Goal: Register for event/course

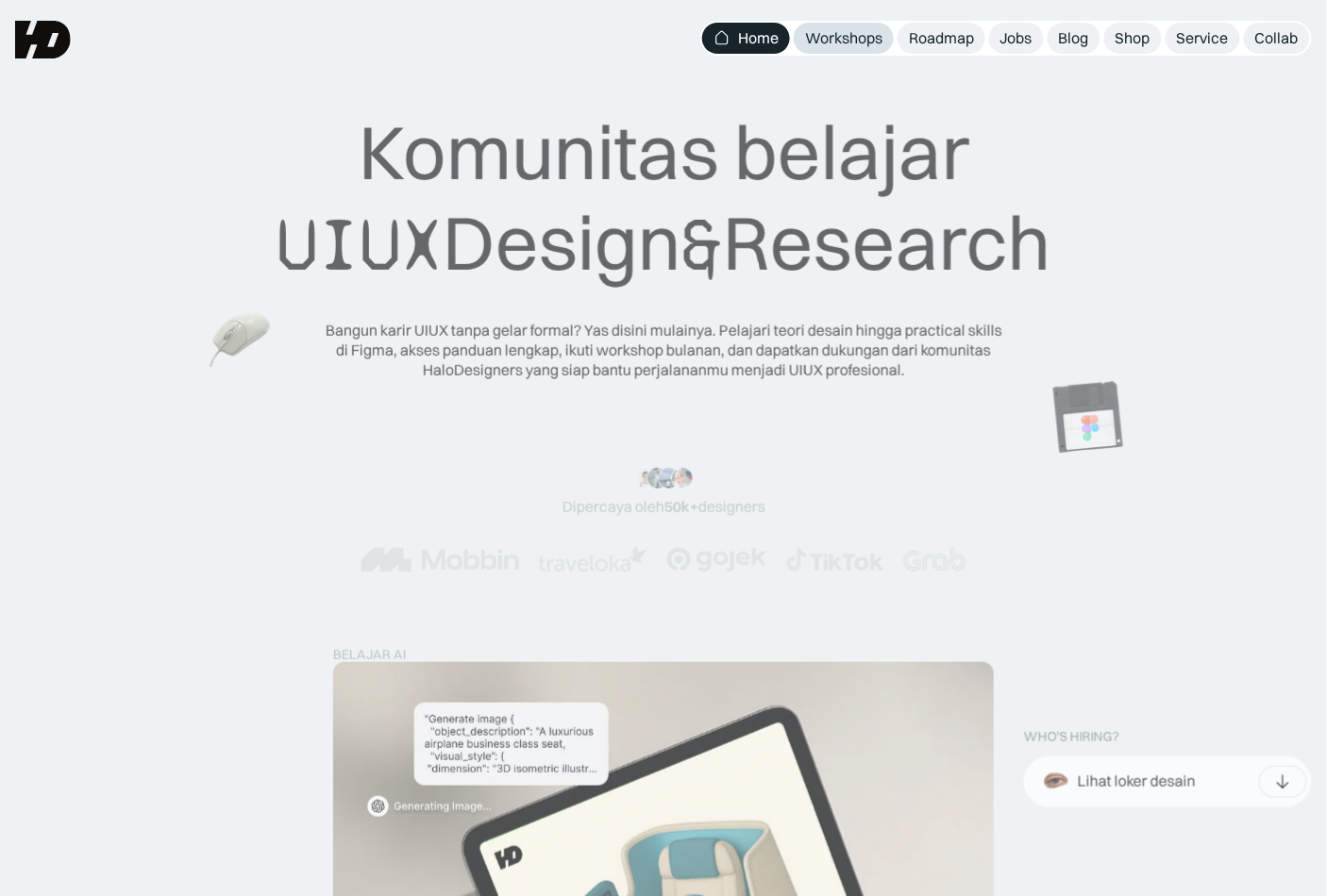
click at [848, 25] on link "Workshops" at bounding box center [843, 38] width 100 height 31
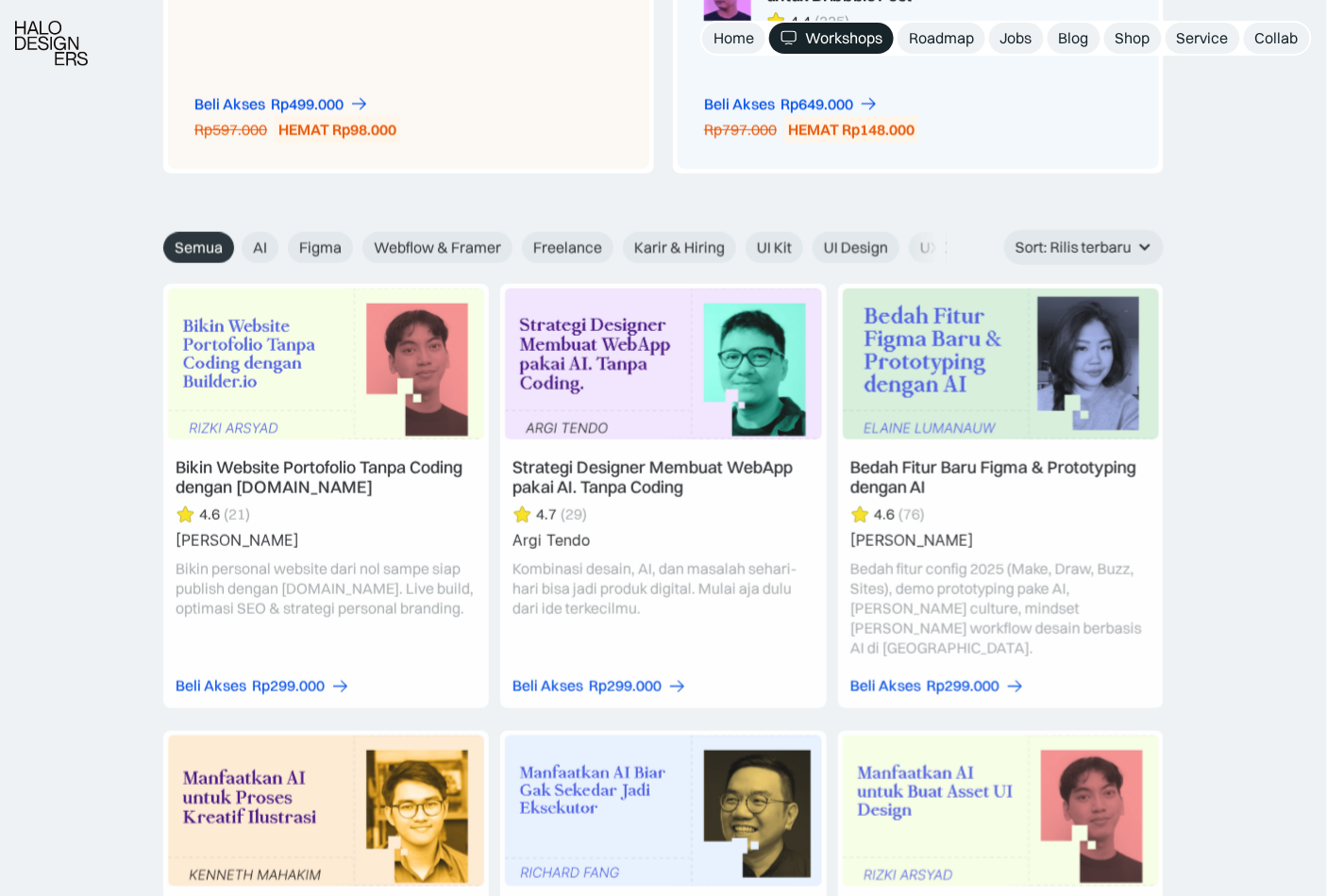
scroll to position [2011, 0]
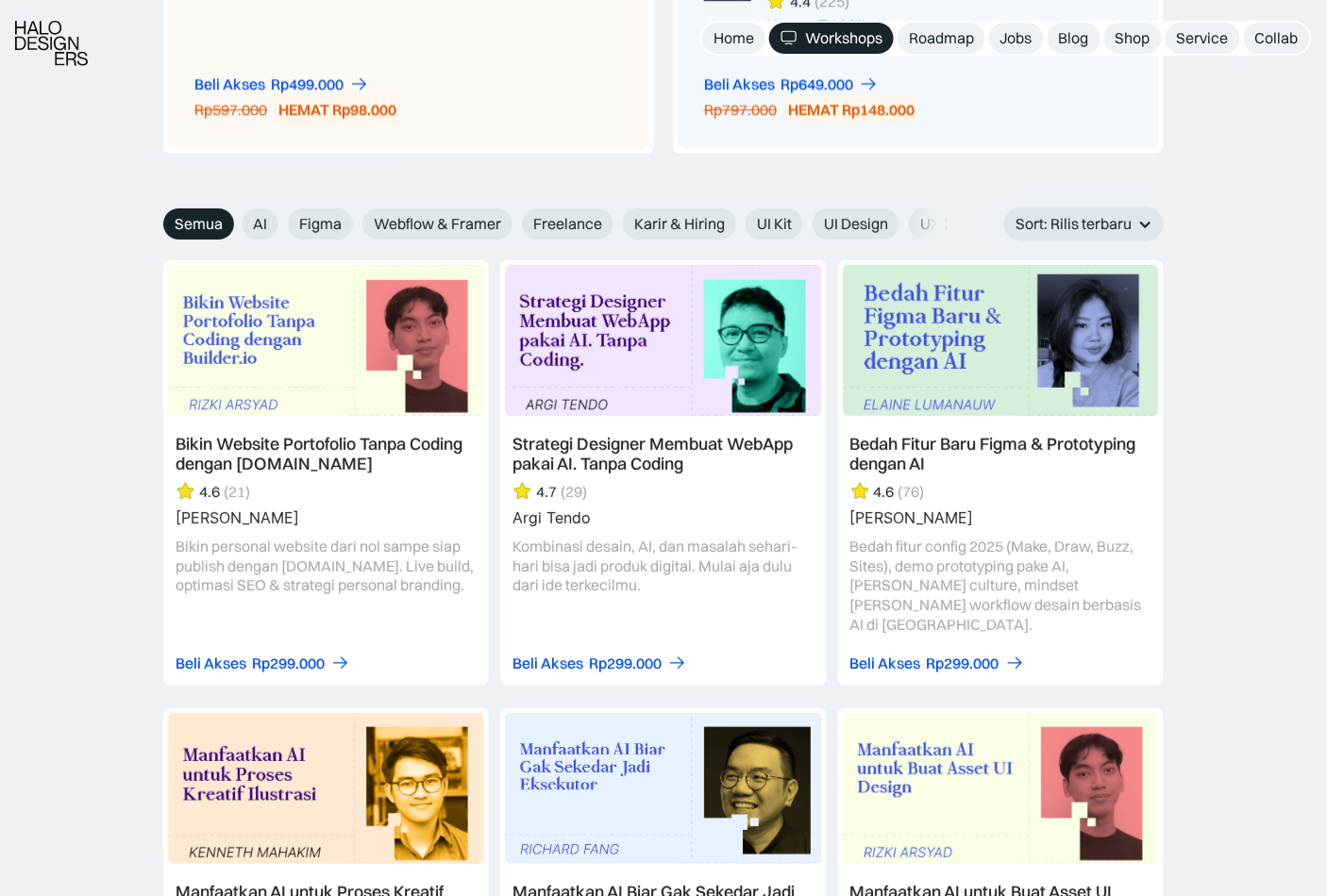
click at [447, 435] on link at bounding box center [326, 473] width 325 height 425
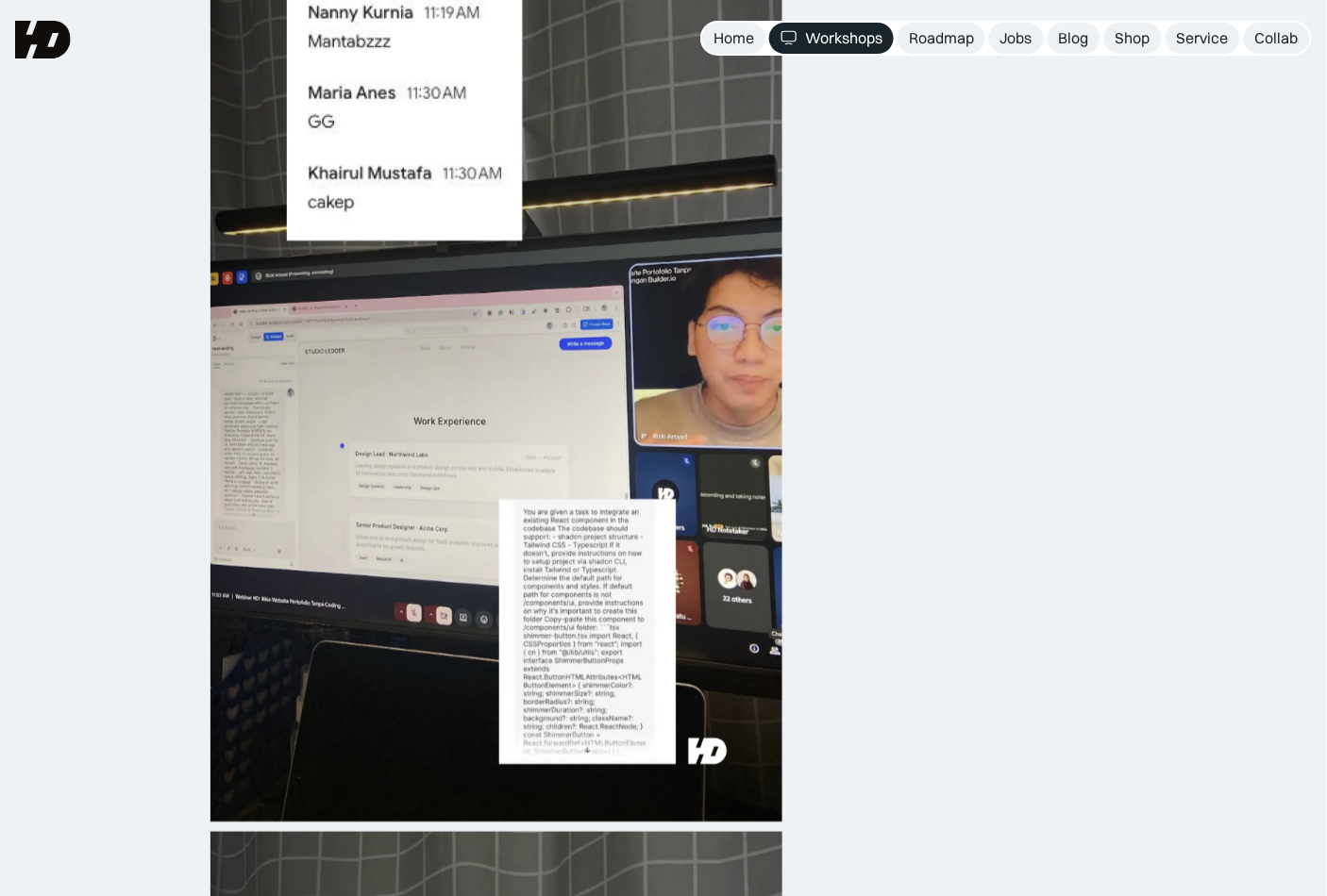
scroll to position [1044, 0]
